Goal: Obtain resource: Download file/media

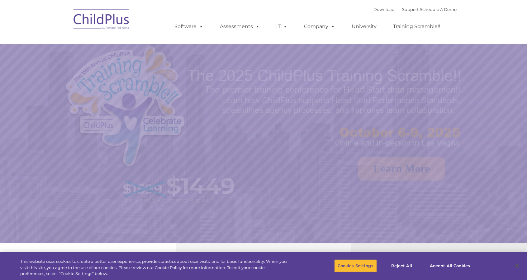
select select "MEDIUM"
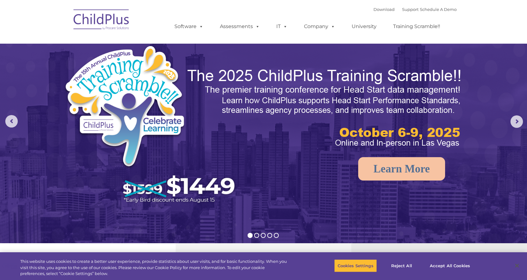
click at [374, 13] on div "Download Support | Schedule A Demo " at bounding box center [415, 9] width 83 height 9
click at [374, 10] on link "Download" at bounding box center [384, 9] width 21 height 5
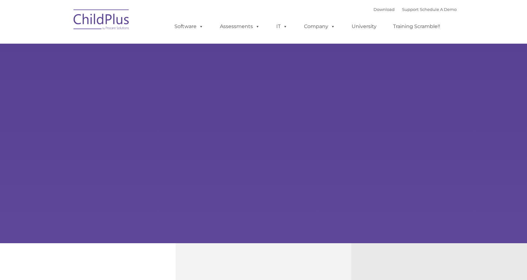
type input ""
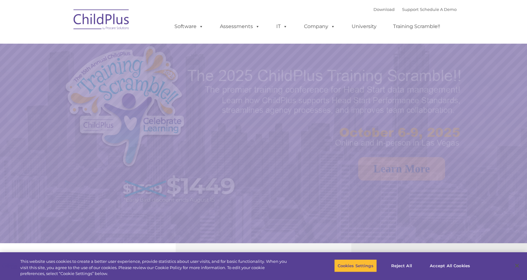
select select "MEDIUM"
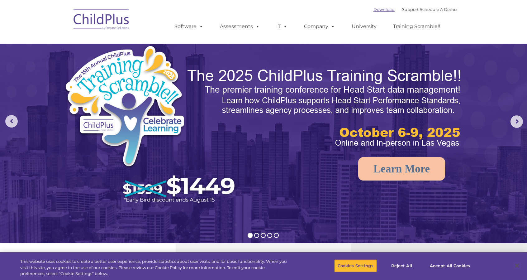
click at [375, 11] on link "Download" at bounding box center [384, 9] width 21 height 5
